Goal: Information Seeking & Learning: Learn about a topic

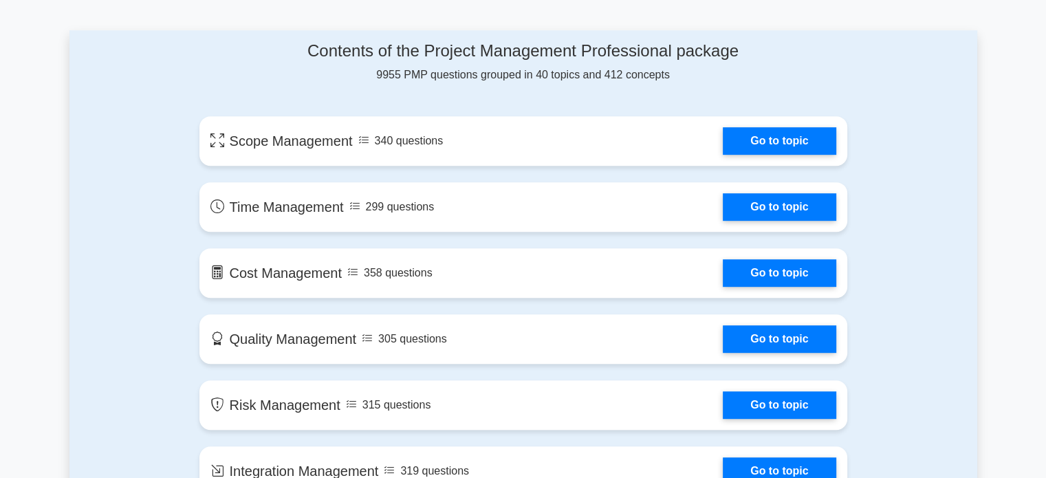
scroll to position [619, 0]
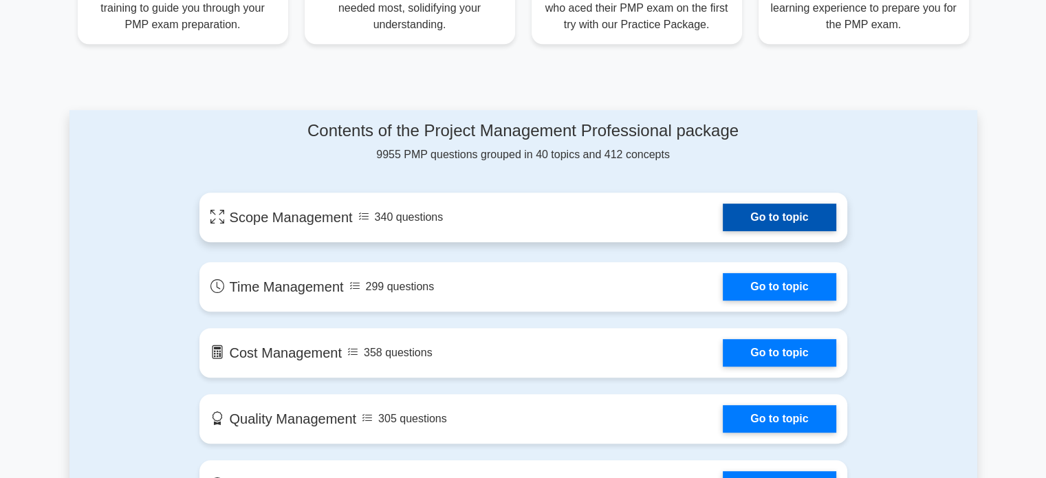
click at [790, 223] on link "Go to topic" at bounding box center [779, 218] width 113 height 28
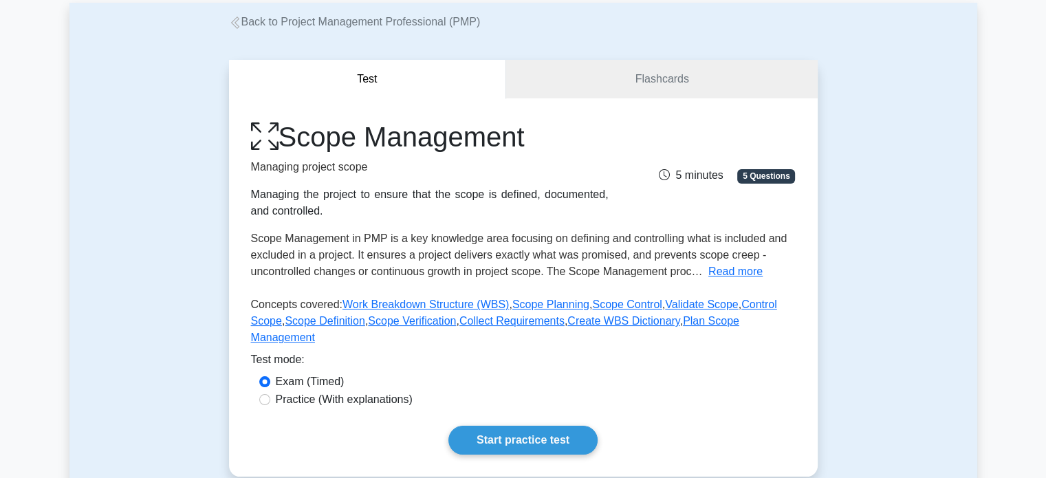
scroll to position [69, 0]
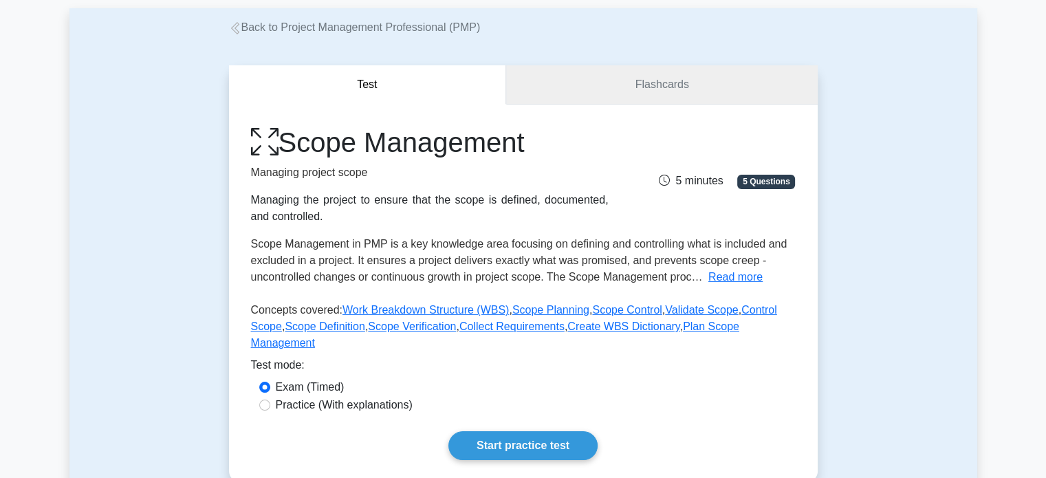
click at [685, 76] on link "Flashcards" at bounding box center [661, 84] width 311 height 39
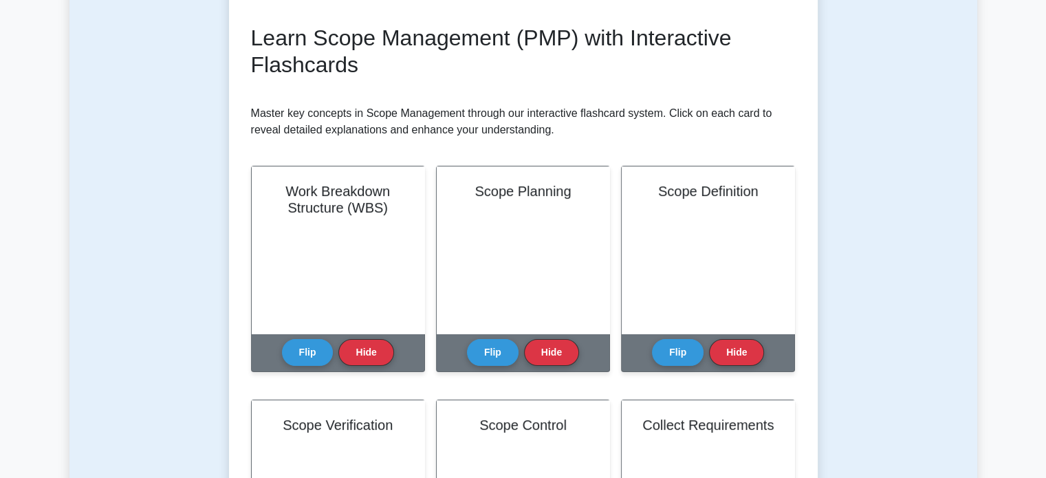
scroll to position [206, 0]
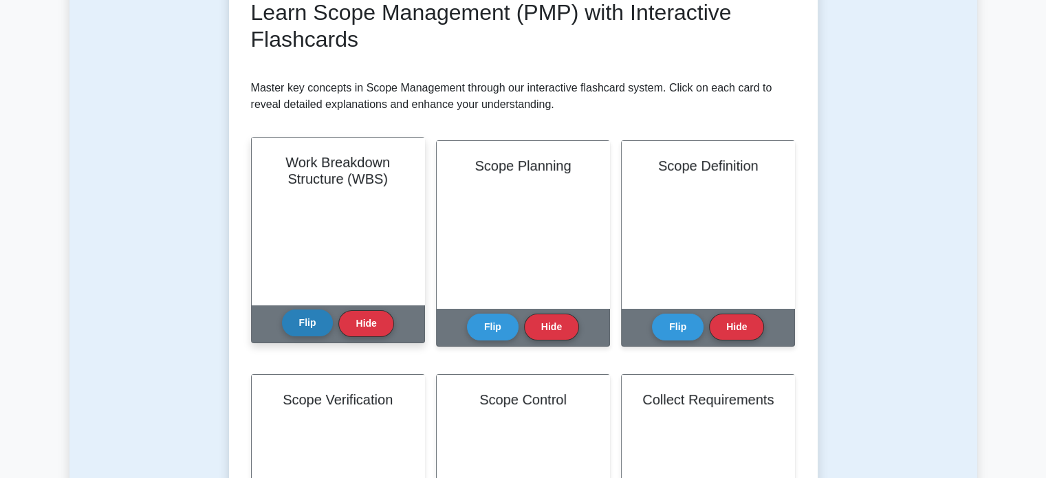
click at [314, 324] on button "Flip" at bounding box center [308, 322] width 52 height 27
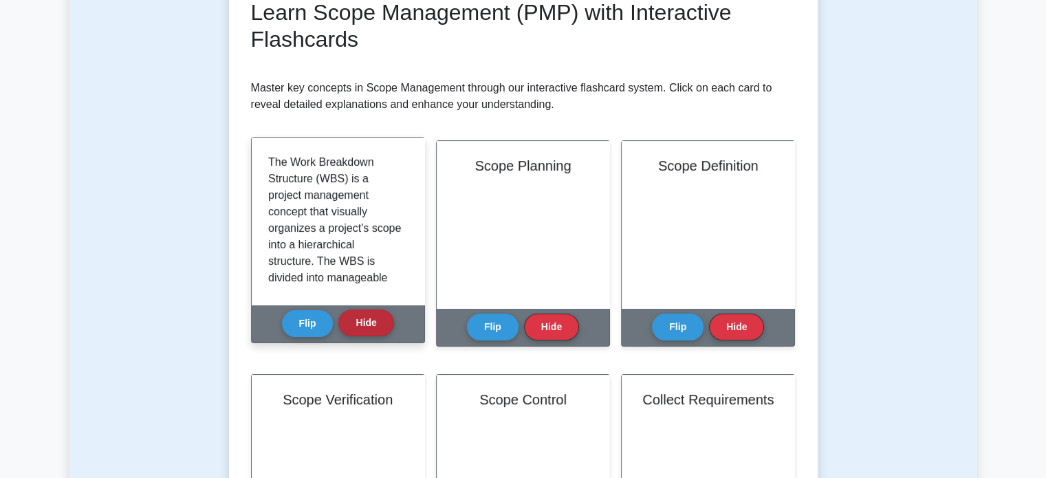
click at [380, 327] on button "Hide" at bounding box center [365, 322] width 55 height 27
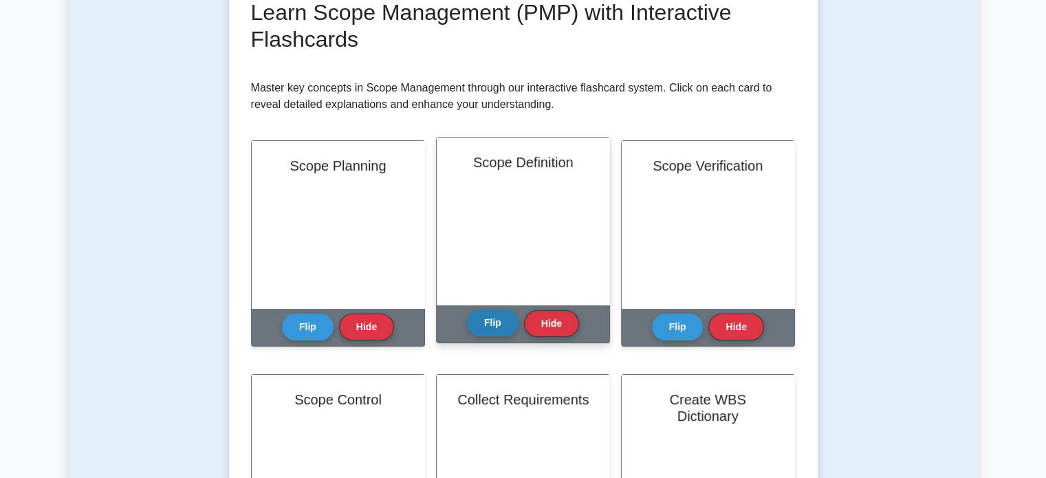
click at [508, 325] on button "Flip" at bounding box center [493, 322] width 52 height 27
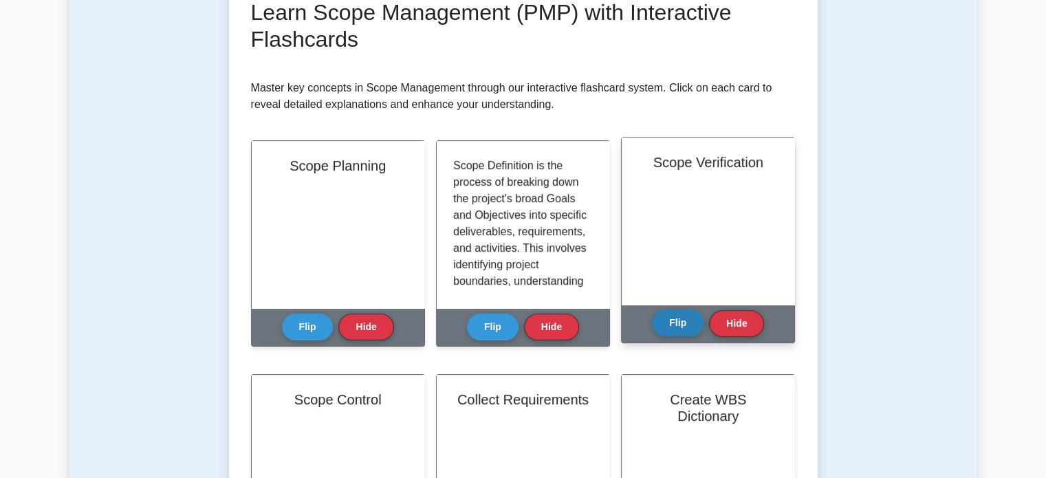
click at [678, 320] on button "Flip" at bounding box center [678, 322] width 52 height 27
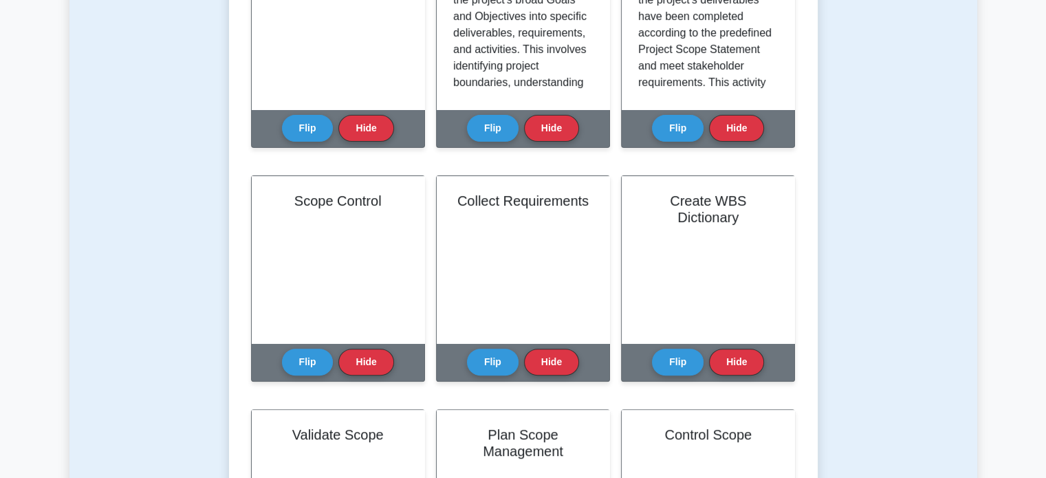
scroll to position [413, 0]
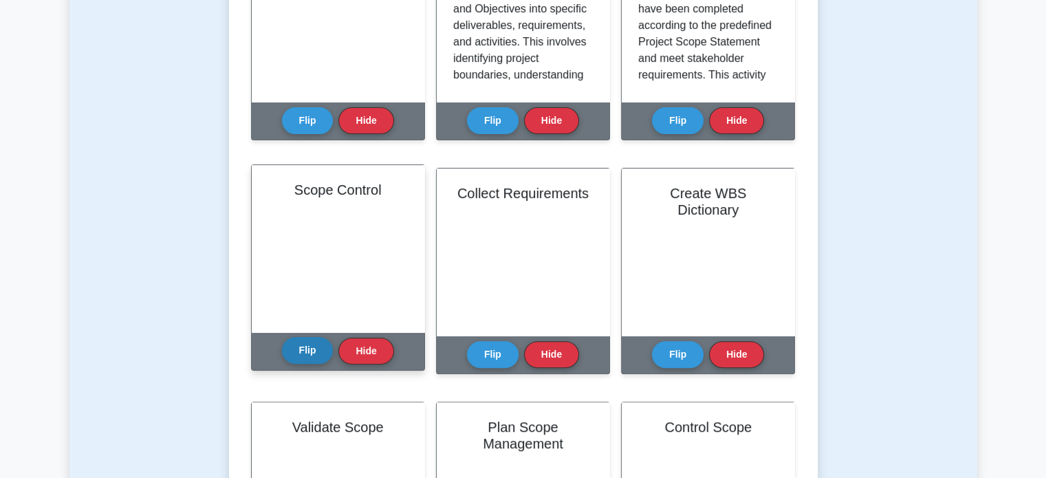
click at [309, 349] on button "Flip" at bounding box center [308, 350] width 52 height 27
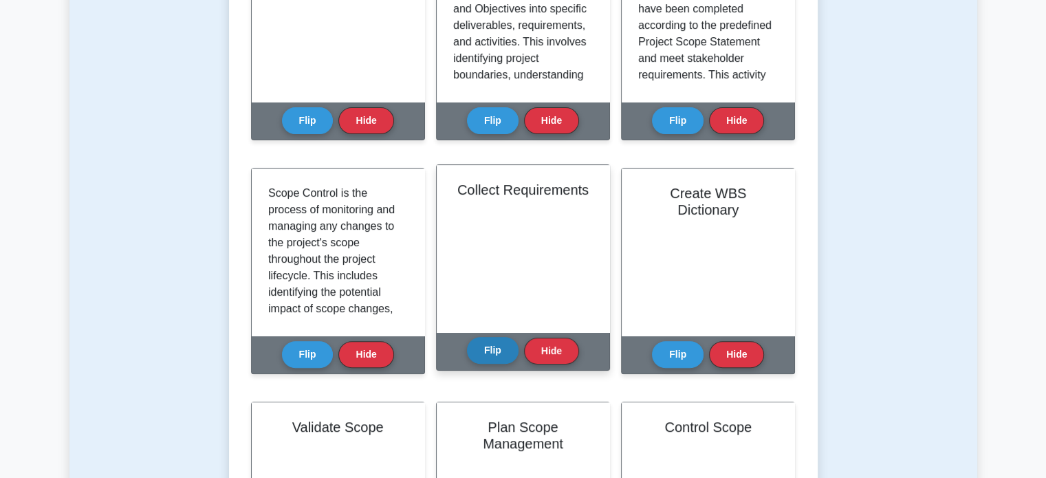
click at [468, 346] on button "Flip" at bounding box center [493, 350] width 52 height 27
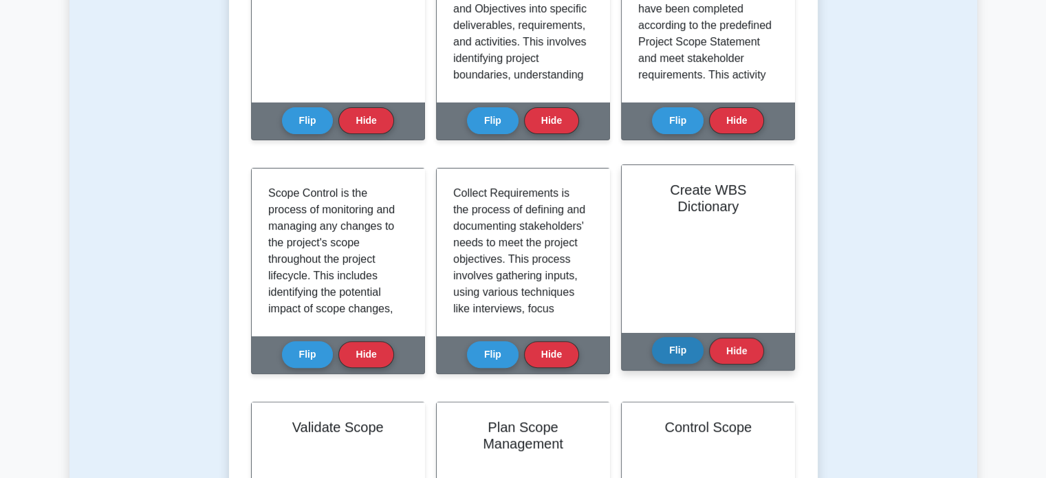
click at [670, 350] on button "Flip" at bounding box center [678, 350] width 52 height 27
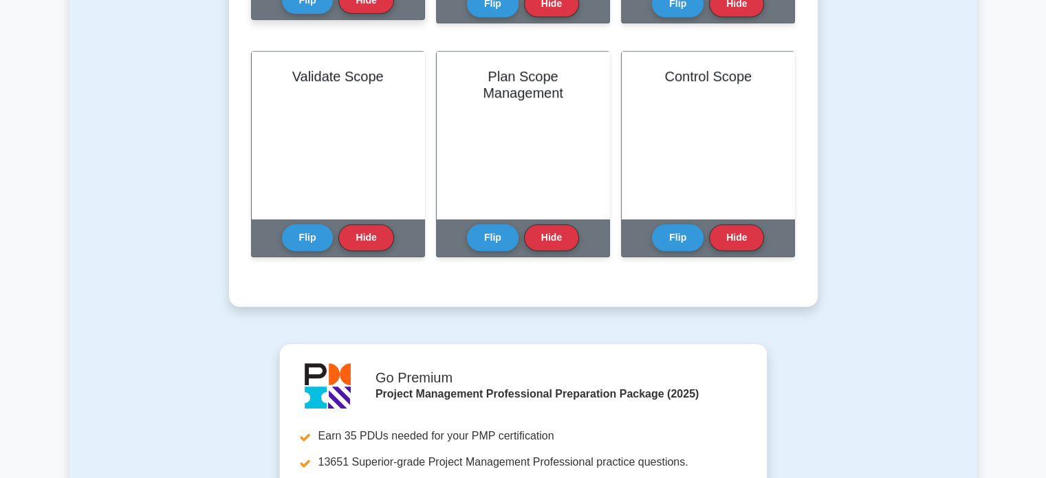
scroll to position [688, 0]
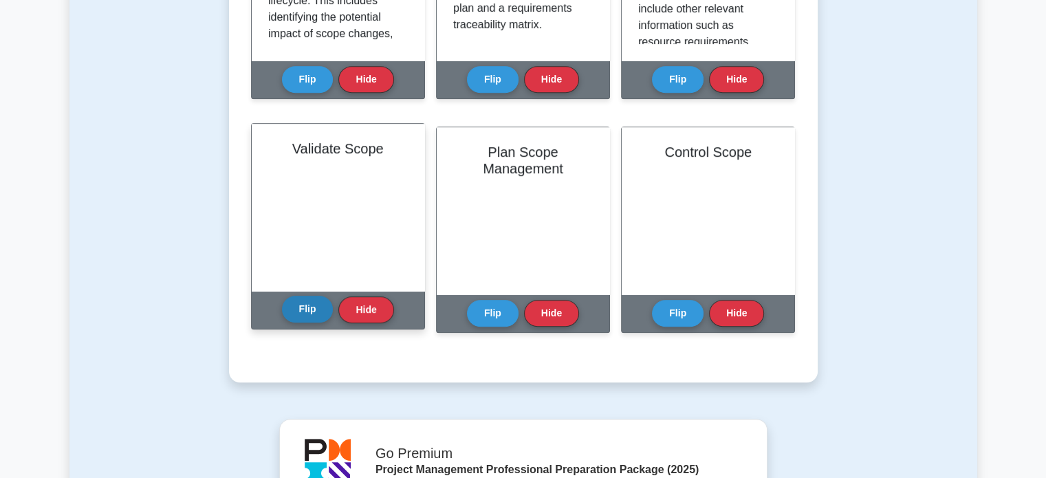
click at [311, 313] on button "Flip" at bounding box center [308, 309] width 52 height 27
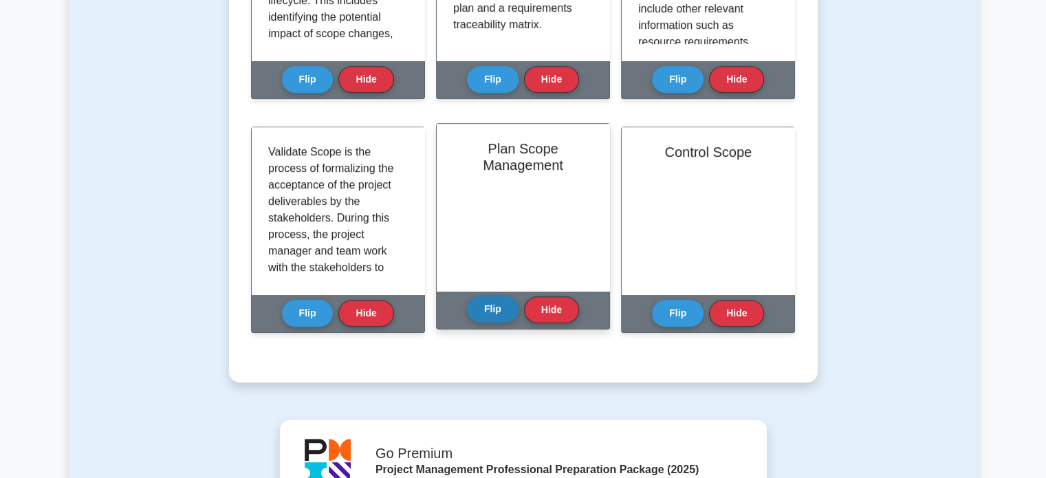
click at [511, 309] on button "Flip" at bounding box center [493, 309] width 52 height 27
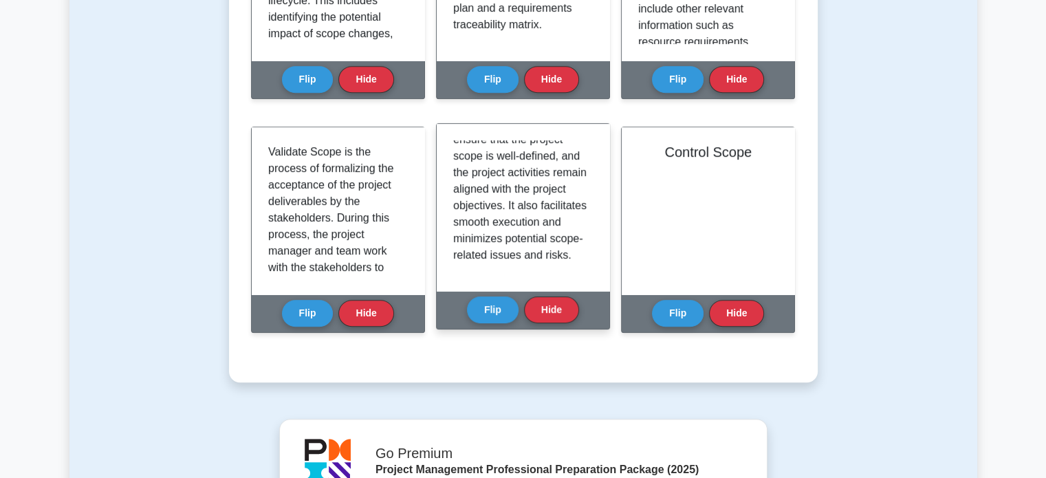
scroll to position [371, 0]
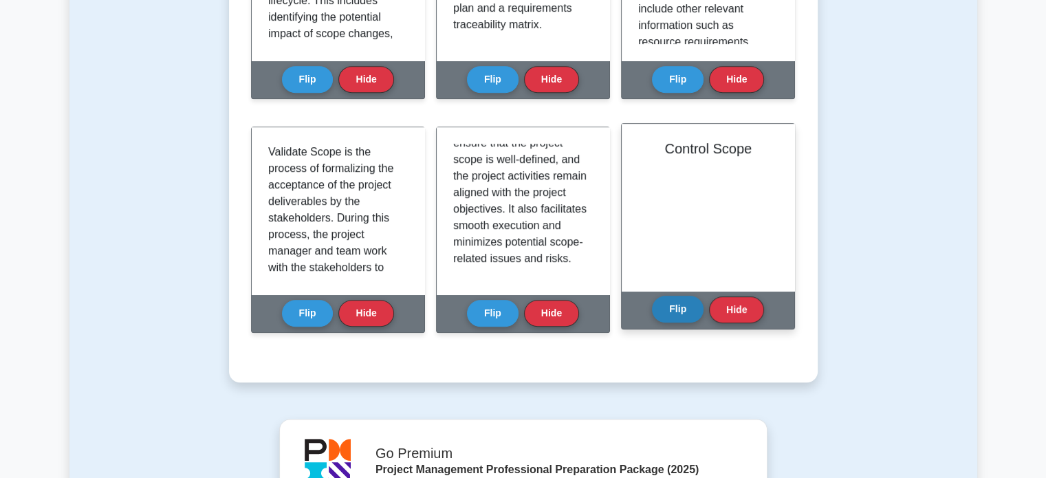
click at [690, 308] on button "Flip" at bounding box center [678, 309] width 52 height 27
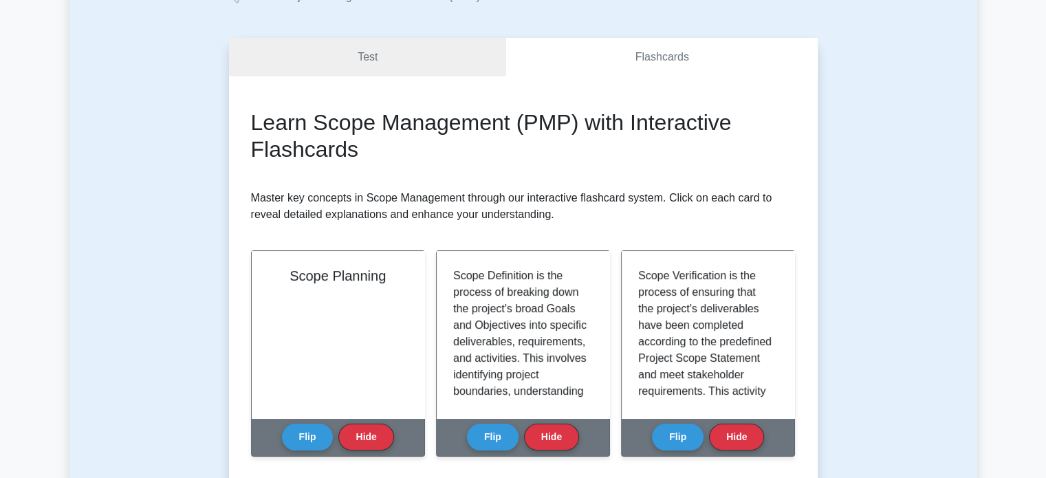
scroll to position [0, 0]
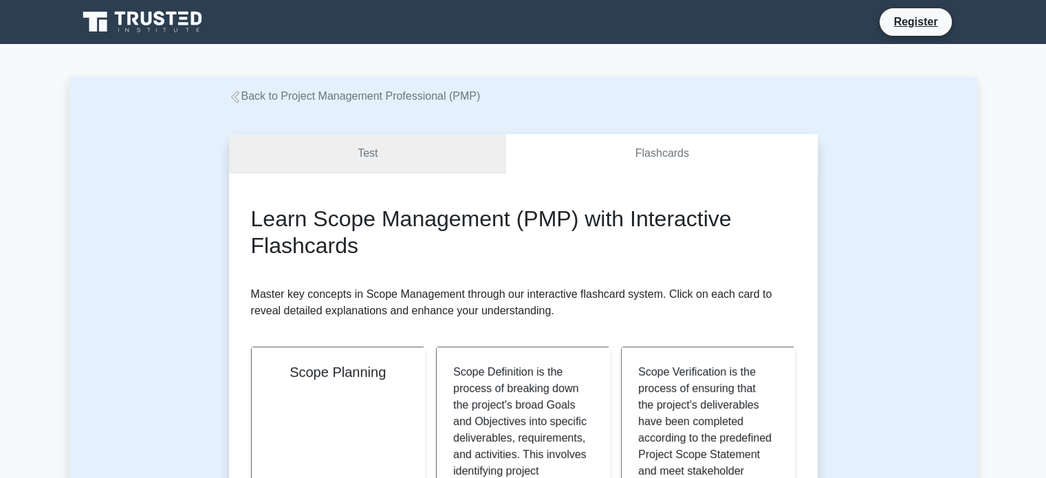
click at [406, 160] on link "Test" at bounding box center [368, 153] width 278 height 39
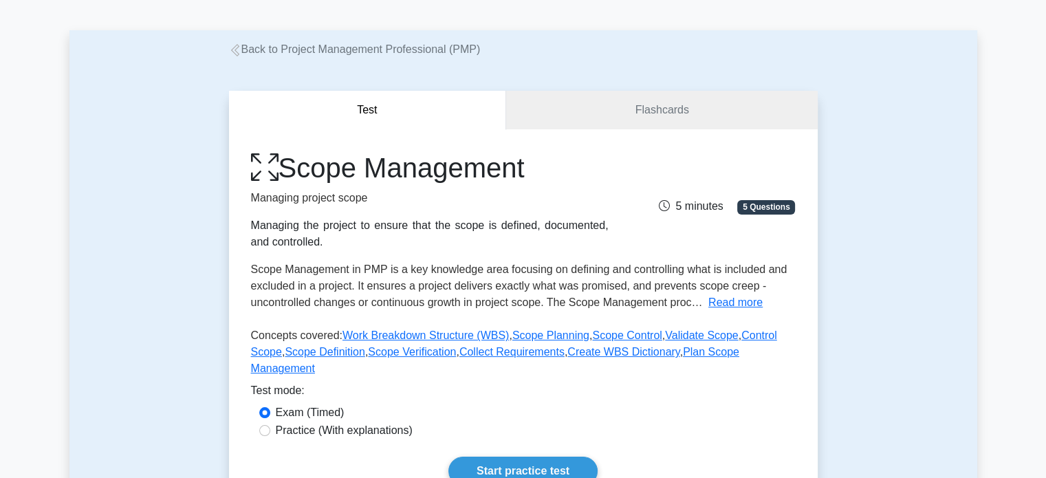
scroll to position [69, 0]
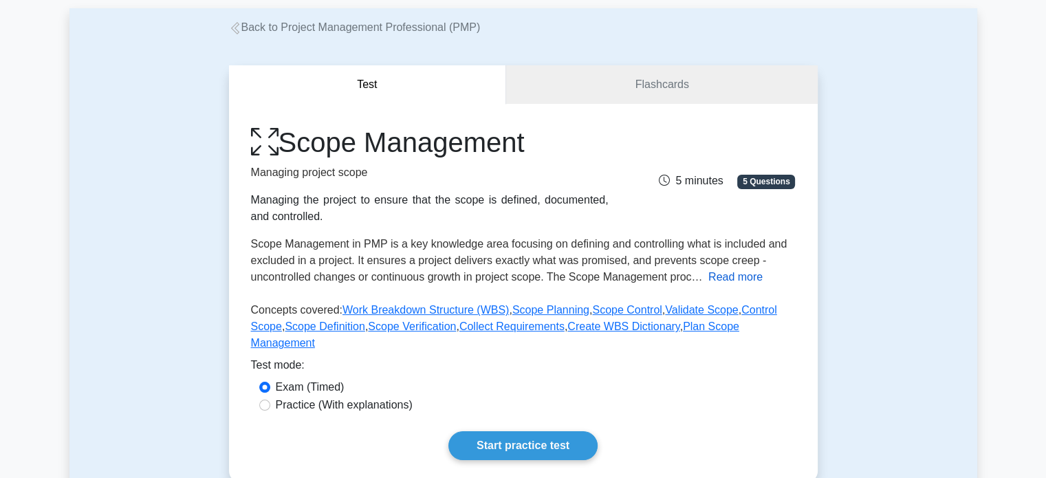
click at [732, 270] on button "Read more" at bounding box center [735, 277] width 54 height 17
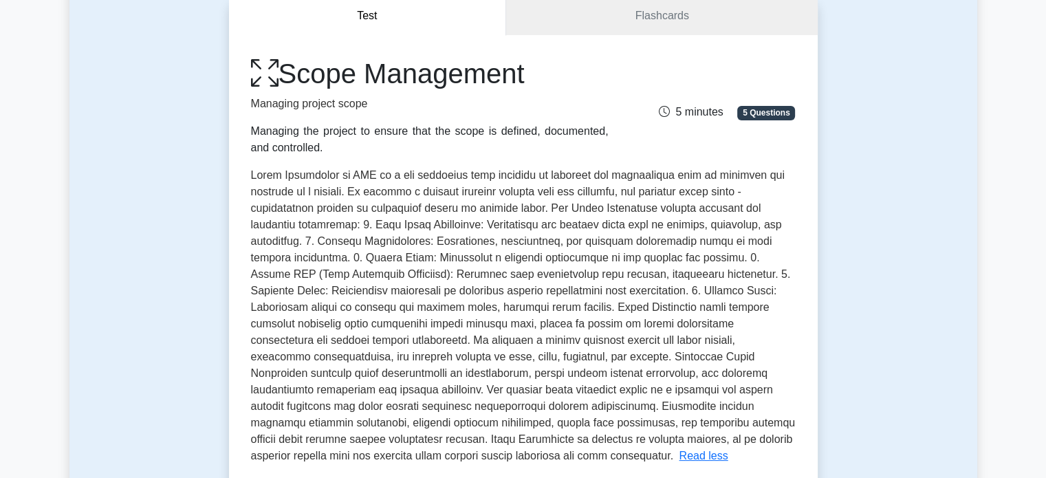
scroll to position [550, 0]
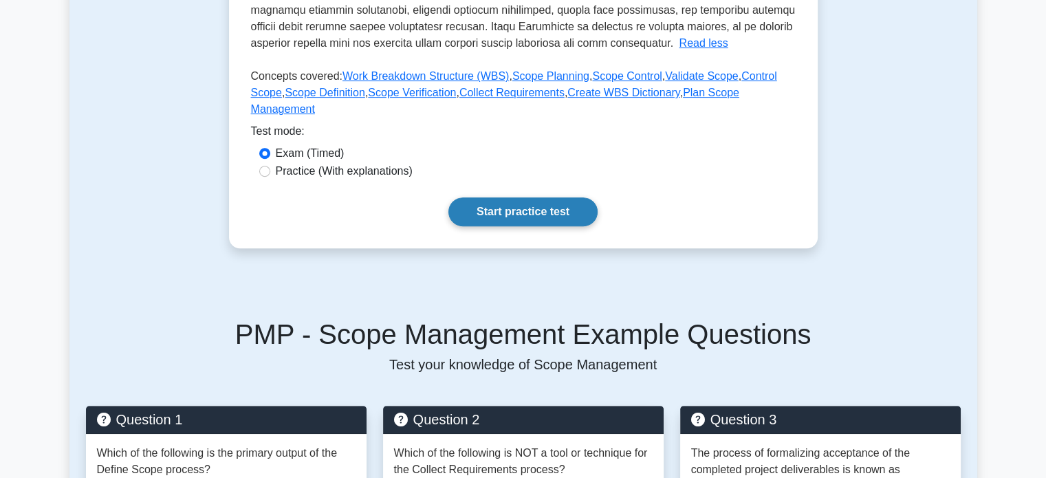
click at [531, 197] on link "Start practice test" at bounding box center [522, 211] width 149 height 29
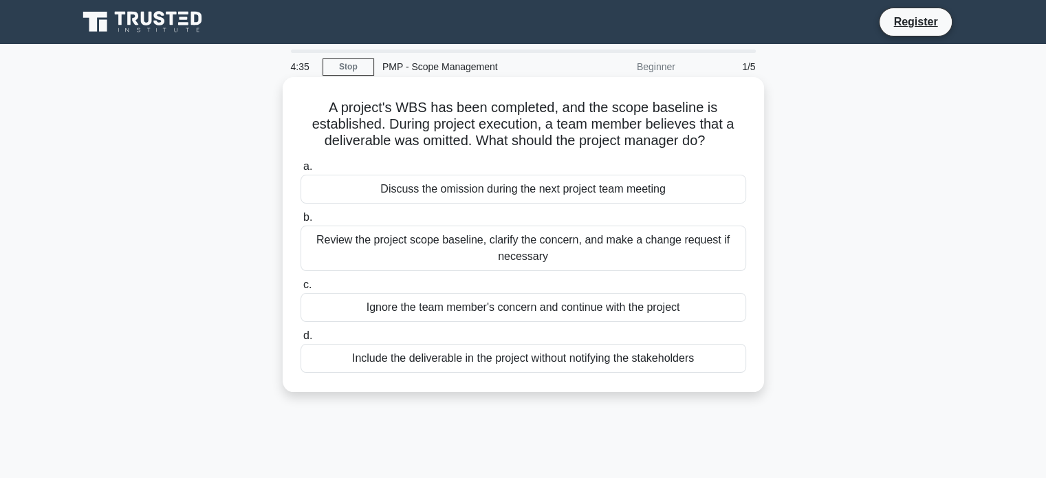
click at [527, 252] on div "Review the project scope baseline, clarify the concern, and make a change reque…" at bounding box center [523, 248] width 446 height 45
click at [300, 222] on input "b. Review the project scope baseline, clarify the concern, and make a change re…" at bounding box center [300, 217] width 0 height 9
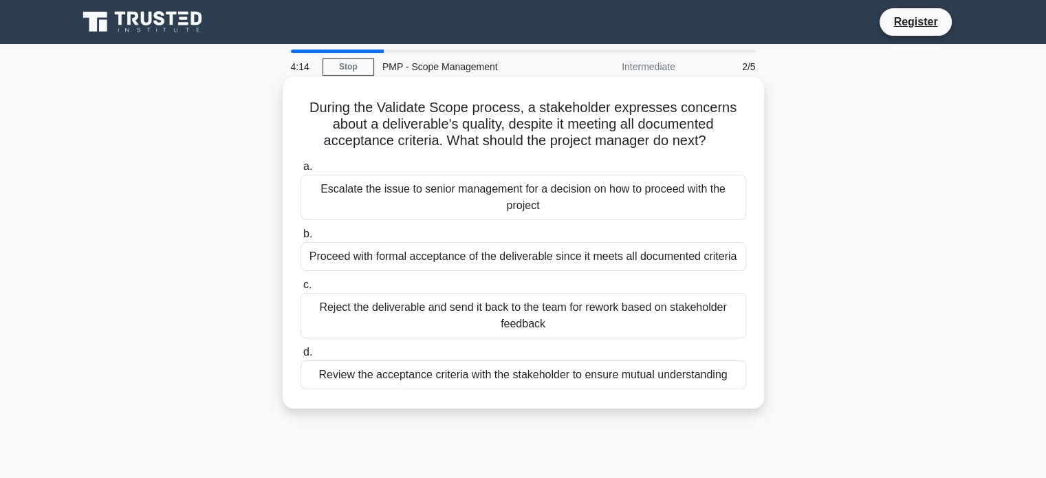
click at [496, 260] on div "Proceed with formal acceptance of the deliverable since it meets all documented…" at bounding box center [523, 256] width 446 height 29
click at [300, 239] on input "b. Proceed with formal acceptance of the deliverable since it meets all documen…" at bounding box center [300, 234] width 0 height 9
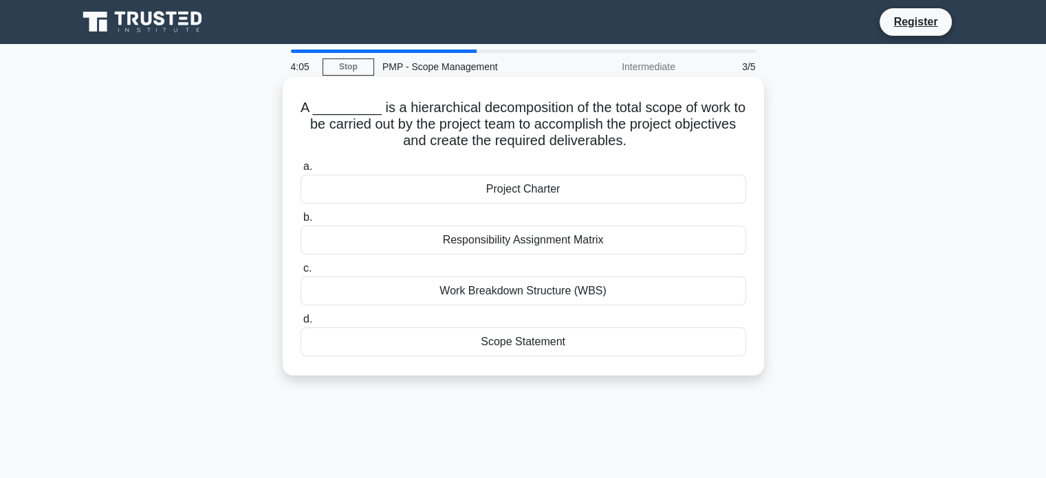
click at [595, 290] on div "Work Breakdown Structure (WBS)" at bounding box center [523, 290] width 446 height 29
click at [300, 273] on input "c. Work Breakdown Structure (WBS)" at bounding box center [300, 268] width 0 height 9
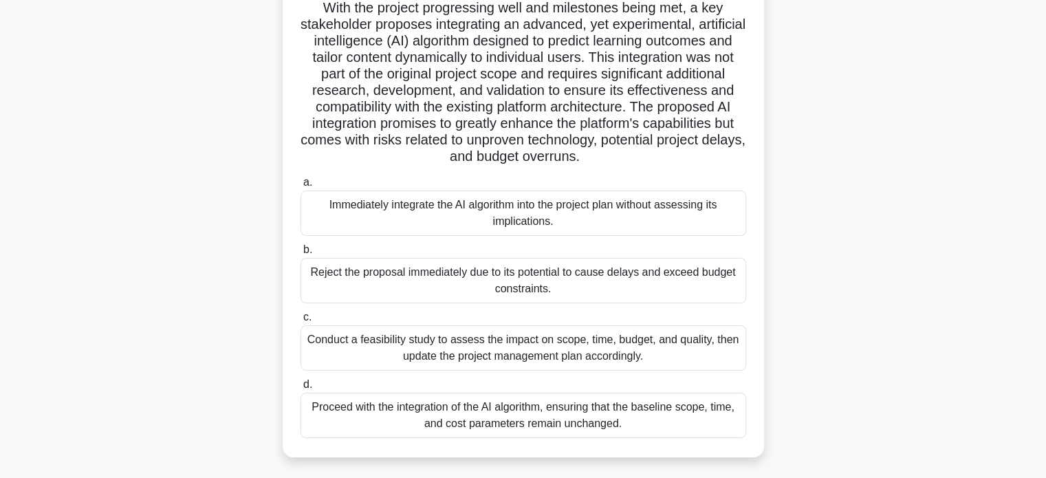
scroll to position [206, 0]
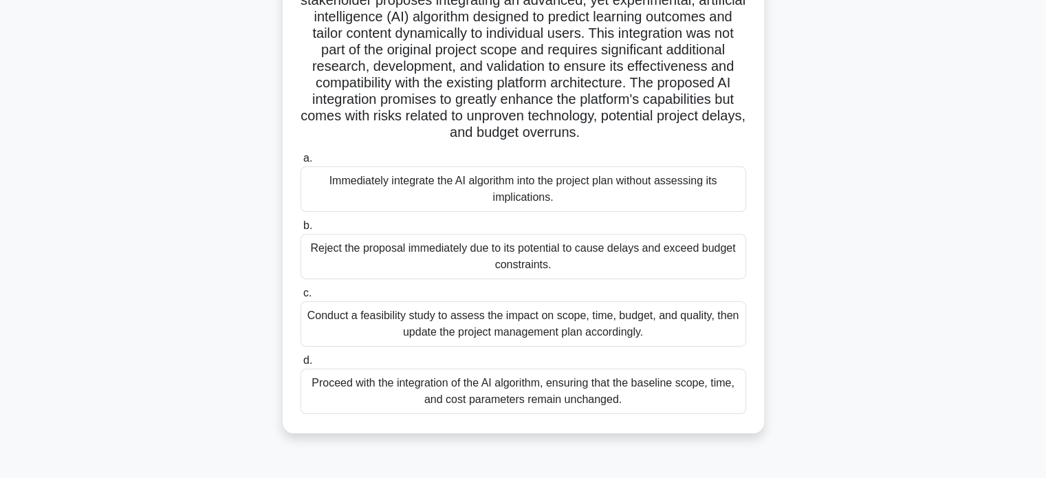
click at [577, 331] on div "Conduct a feasibility study to assess the impact on scope, time, budget, and qu…" at bounding box center [523, 323] width 446 height 45
click at [300, 298] on input "c. Conduct a feasibility study to assess the impact on scope, time, budget, and…" at bounding box center [300, 293] width 0 height 9
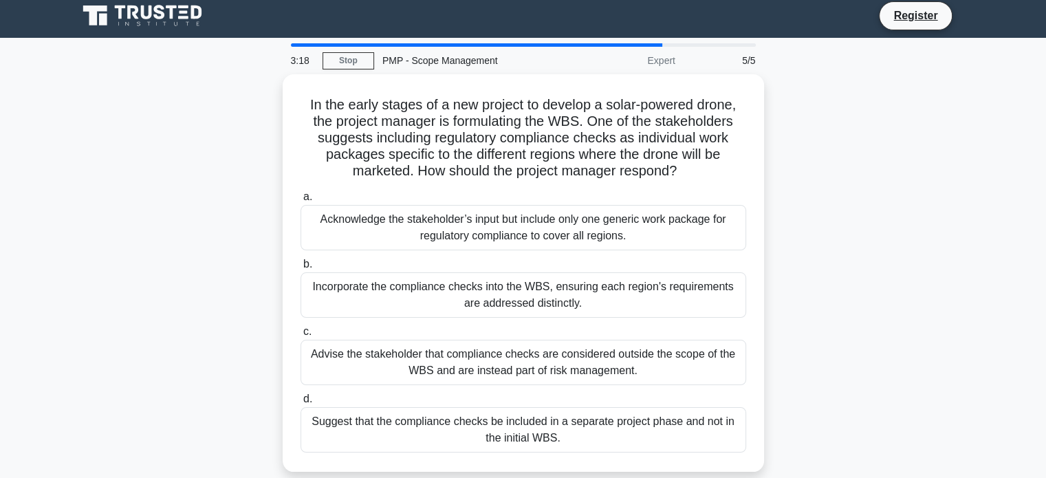
scroll to position [0, 0]
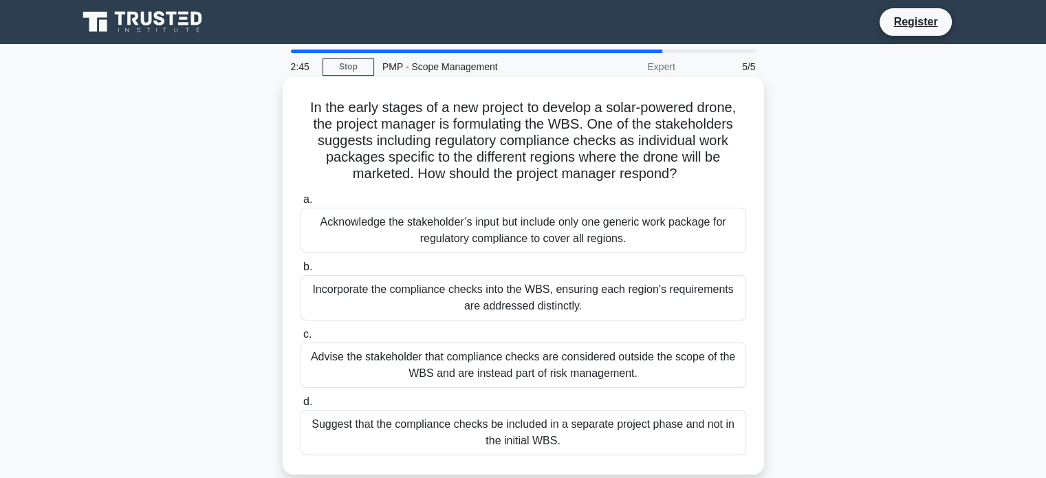
click at [589, 297] on div "Incorporate the compliance checks into the WBS, ensuring each region's requirem…" at bounding box center [523, 297] width 446 height 45
click at [300, 272] on input "b. Incorporate the compliance checks into the WBS, ensuring each region's requi…" at bounding box center [300, 267] width 0 height 9
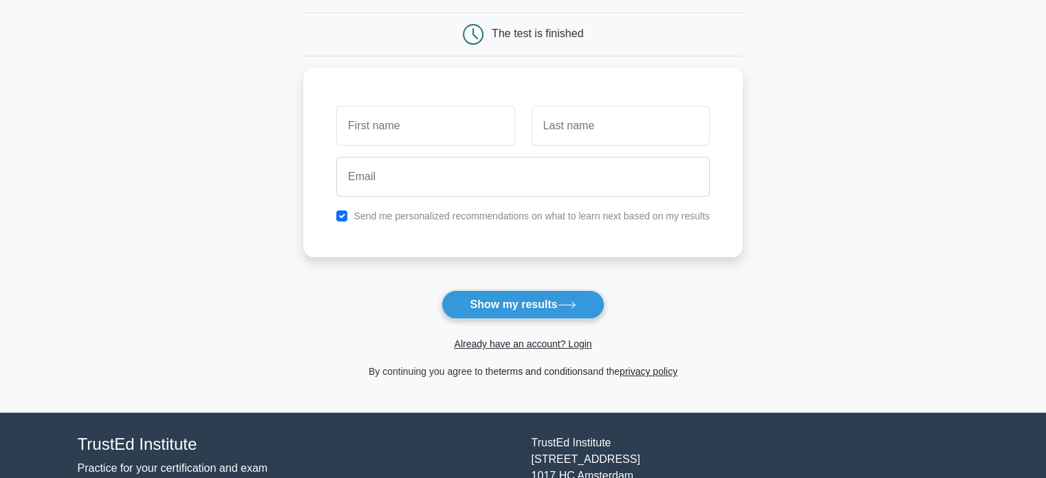
scroll to position [138, 0]
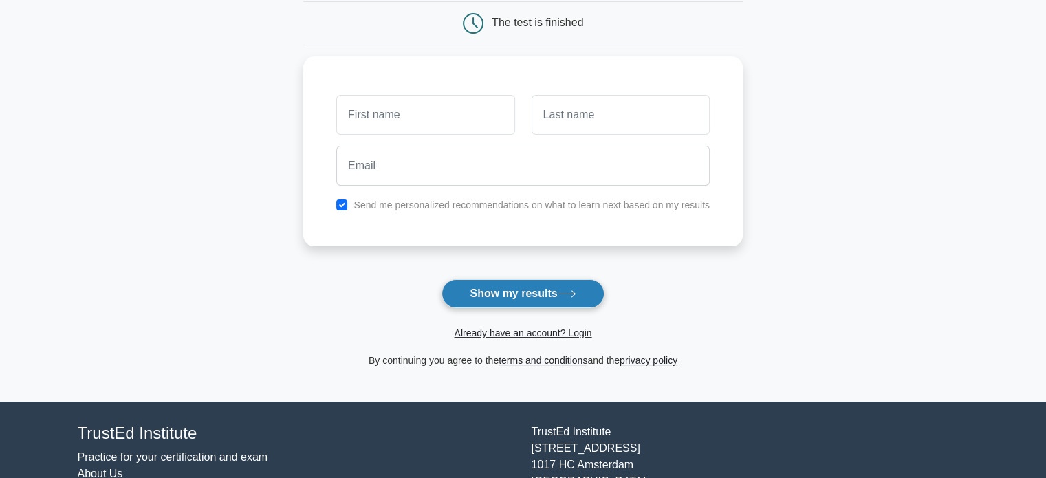
click at [532, 294] on button "Show my results" at bounding box center [522, 293] width 162 height 29
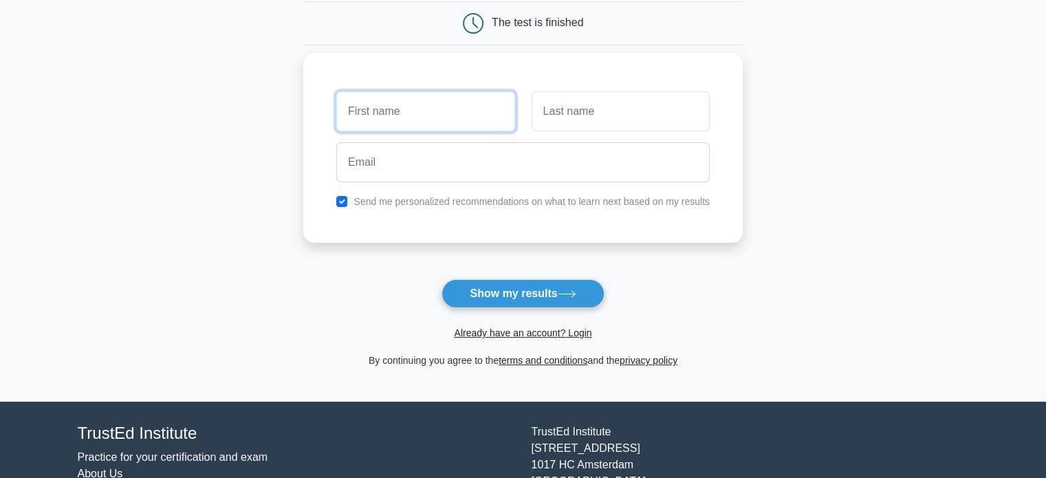
scroll to position [0, 0]
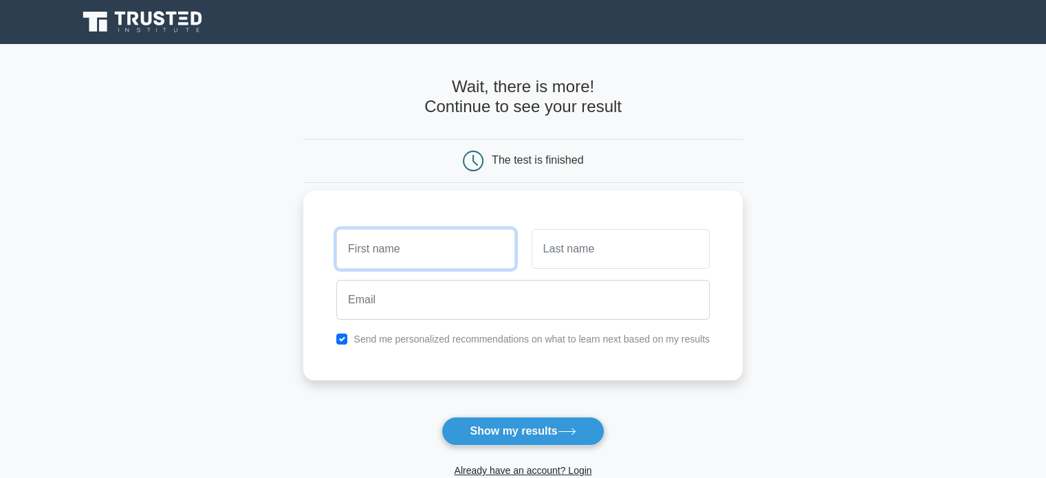
click at [422, 234] on input "text" at bounding box center [425, 249] width 178 height 40
type input "[PERSON_NAME]"
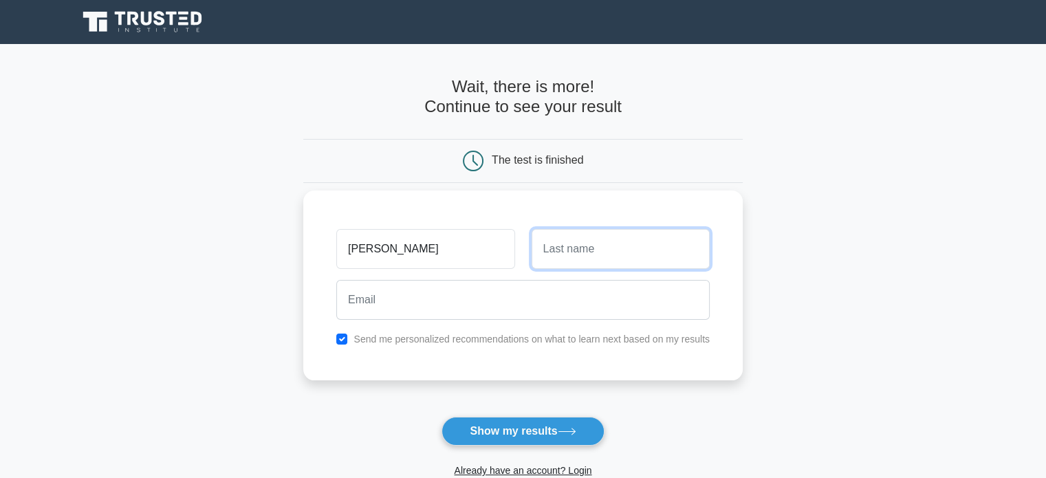
click at [569, 261] on input "text" at bounding box center [620, 249] width 178 height 40
type input "Hafran"
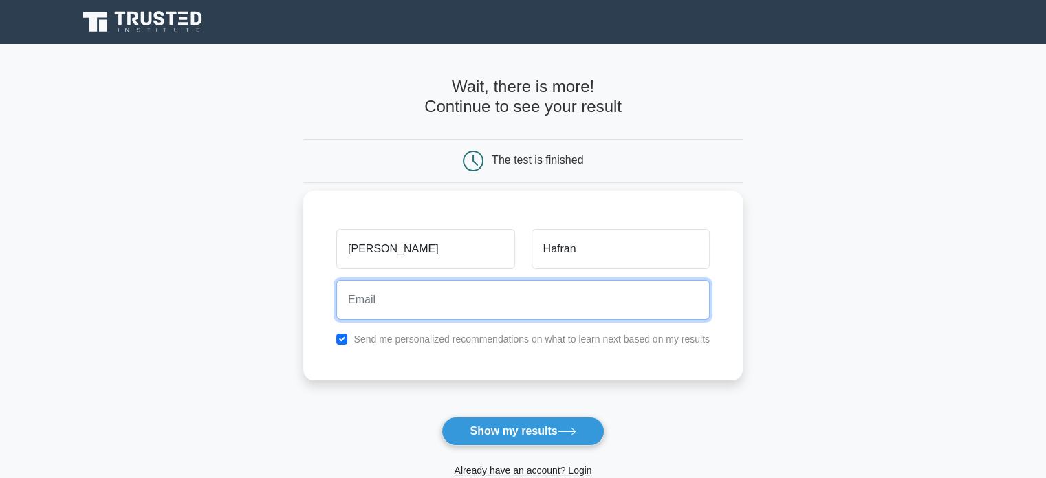
click at [440, 287] on input "email" at bounding box center [522, 300] width 373 height 40
type input "hafranmvm@gmail.com"
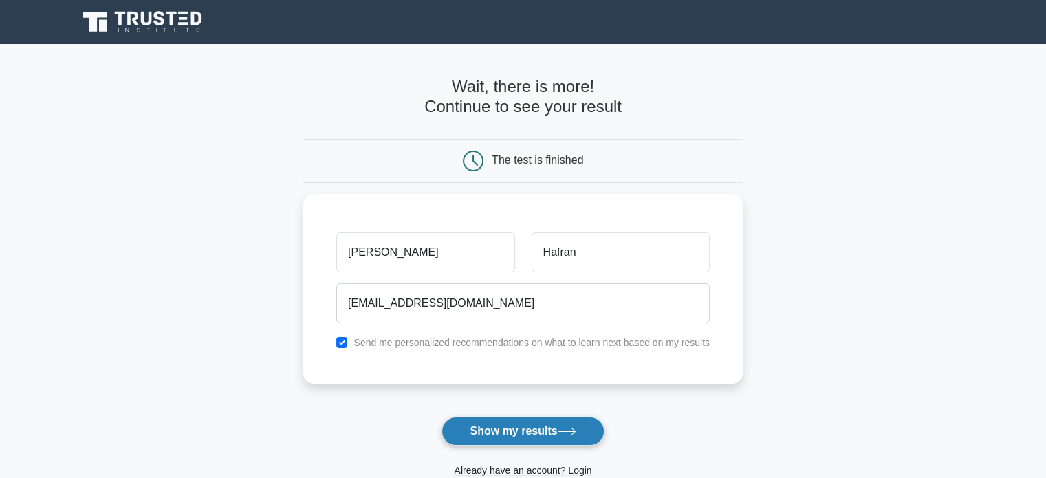
click at [540, 430] on button "Show my results" at bounding box center [522, 431] width 162 height 29
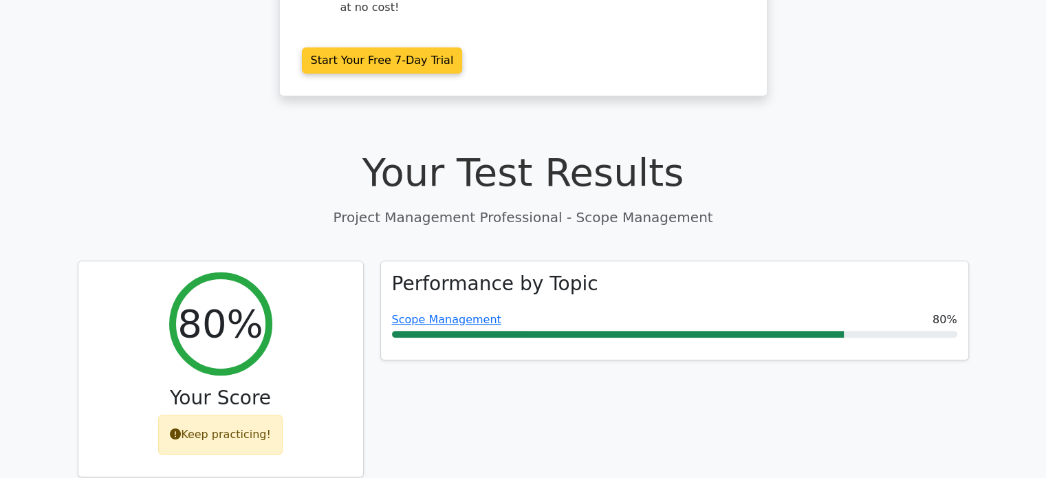
scroll to position [413, 0]
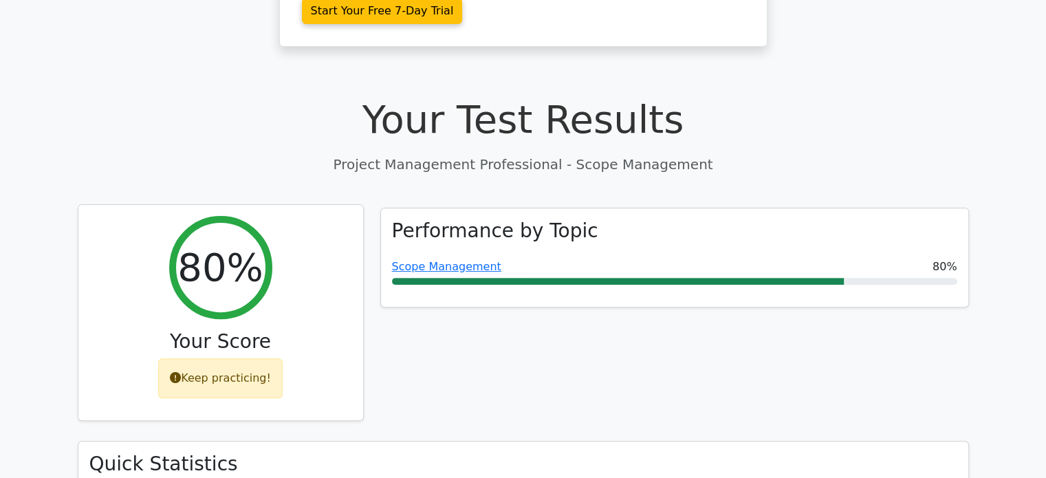
drag, startPoint x: 239, startPoint y: 318, endPoint x: 279, endPoint y: 317, distance: 39.9
click at [239, 358] on div "Keep practicing!" at bounding box center [220, 378] width 124 height 40
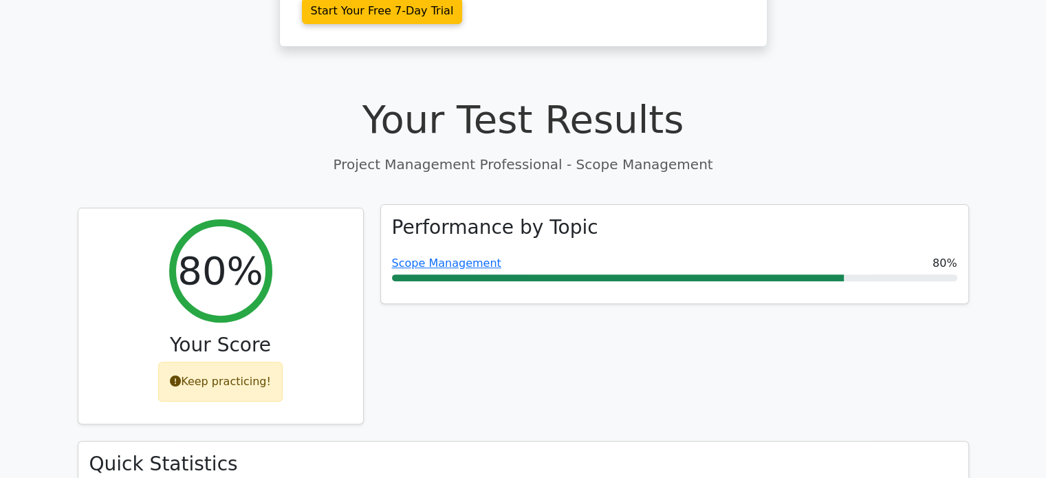
click at [899, 255] on div "Scope Management 80%" at bounding box center [674, 268] width 565 height 26
drag, startPoint x: 377, startPoint y: 186, endPoint x: 410, endPoint y: 196, distance: 34.4
click at [377, 208] on div "Performance by Topic Scope Management 80%" at bounding box center [674, 325] width 605 height 234
click at [455, 256] on link "Scope Management" at bounding box center [446, 262] width 109 height 13
